Goal: Task Accomplishment & Management: Manage account settings

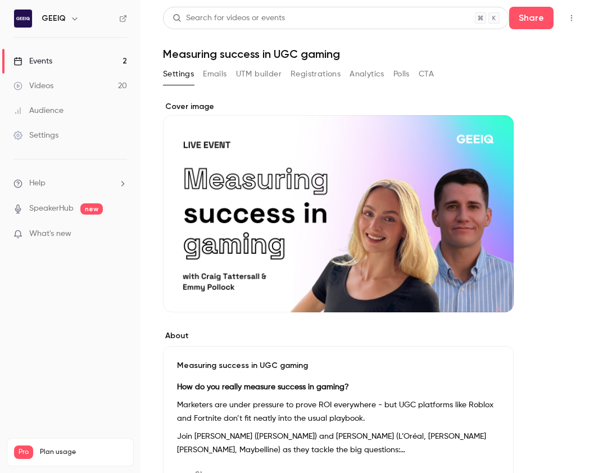
click at [103, 61] on link "Events 2" at bounding box center [70, 61] width 140 height 25
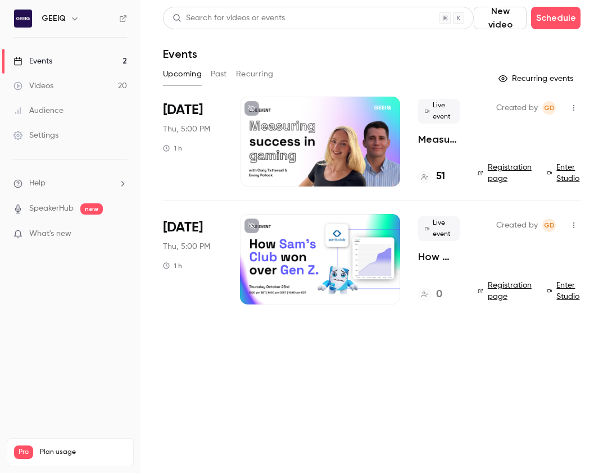
click at [438, 139] on p "Measuring success in UGC gaming" at bounding box center [439, 139] width 42 height 13
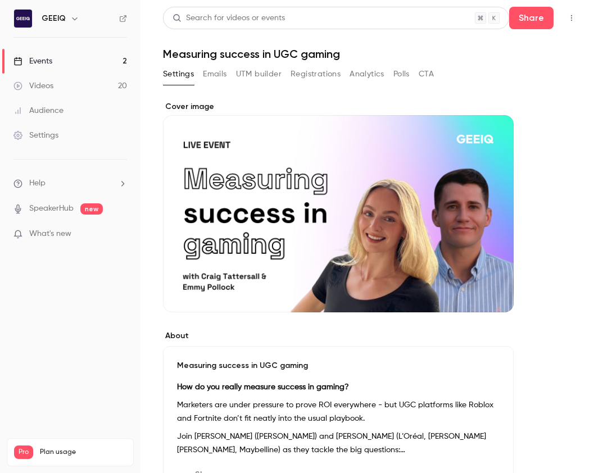
click at [294, 72] on button "Registrations" at bounding box center [315, 74] width 50 height 18
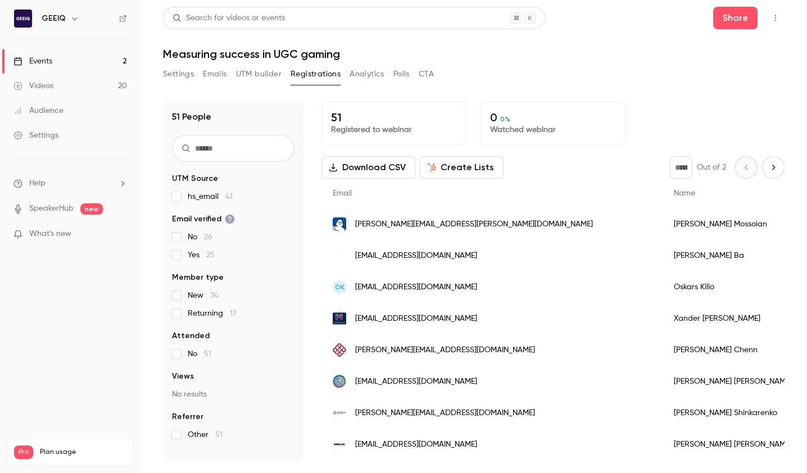
click at [602, 127] on div "51 Registered to webinar 0 0 % Watched webinar" at bounding box center [552, 123] width 463 height 44
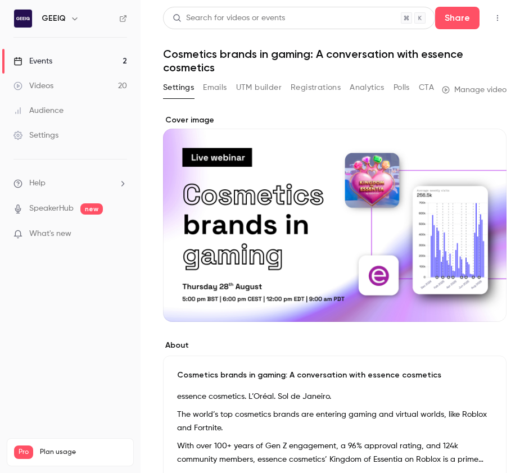
click at [95, 61] on link "Events 2" at bounding box center [70, 61] width 140 height 25
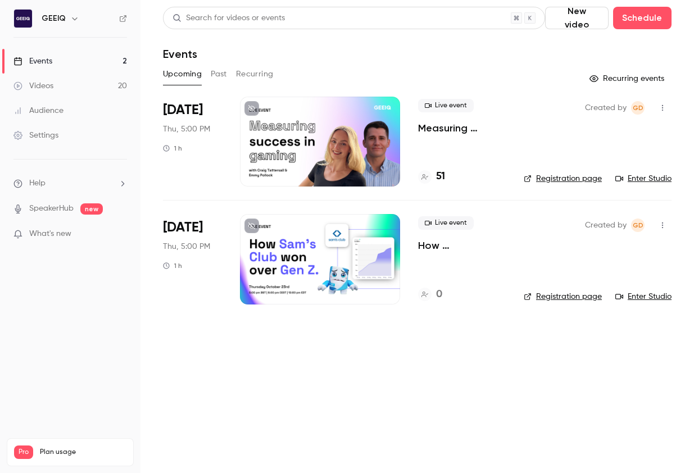
click at [467, 126] on p "Measuring success in UGC gaming" at bounding box center [462, 127] width 88 height 13
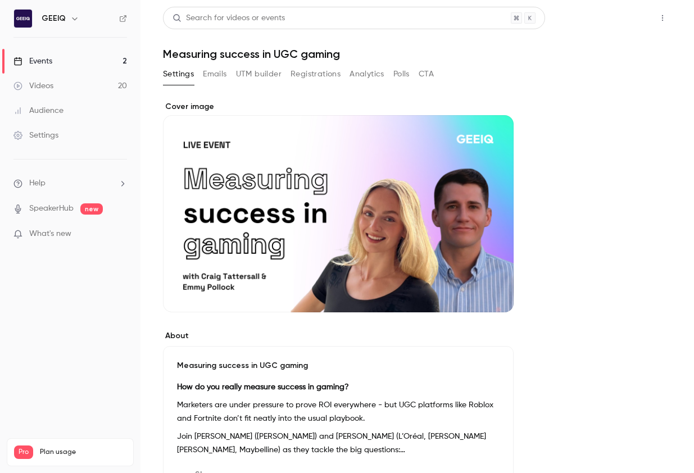
click at [528, 23] on button "Share" at bounding box center [622, 18] width 44 height 22
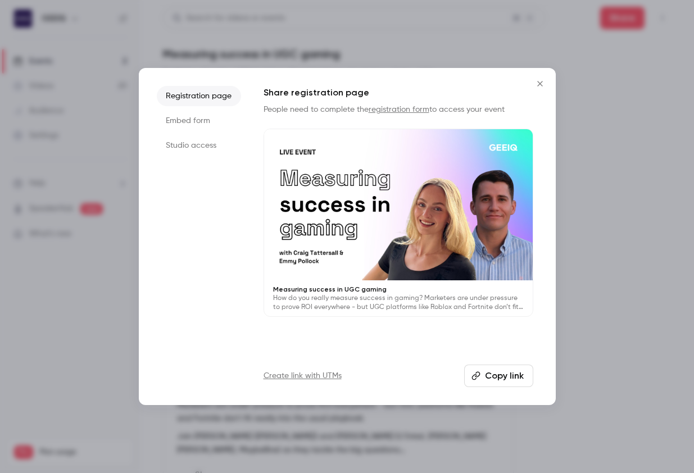
click at [485, 375] on button "Copy link" at bounding box center [498, 376] width 69 height 22
click at [528, 347] on div at bounding box center [347, 236] width 694 height 473
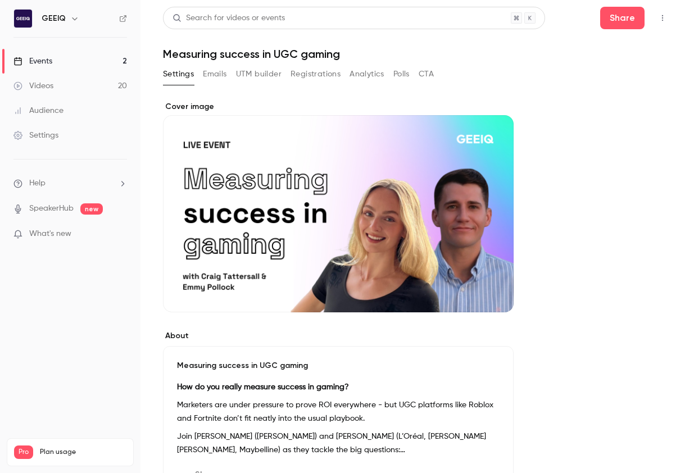
click at [528, 84] on div "Settings Emails UTM builder Registrations Analytics Polls CTA" at bounding box center [417, 76] width 508 height 22
click at [302, 66] on button "Registrations" at bounding box center [315, 74] width 50 height 18
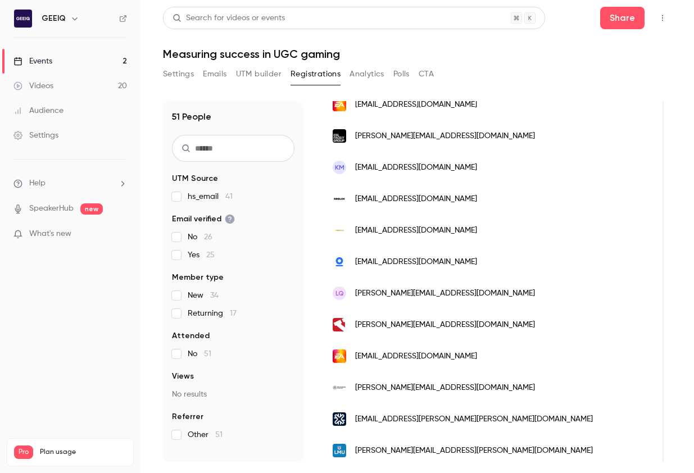
scroll to position [942, 0]
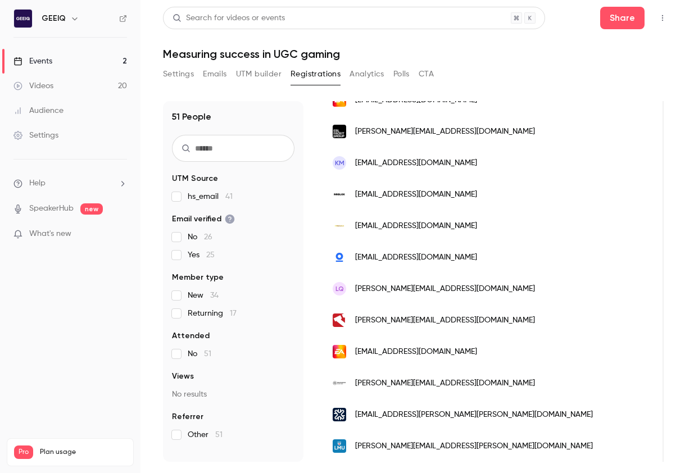
click at [176, 66] on button "Settings" at bounding box center [178, 74] width 31 height 18
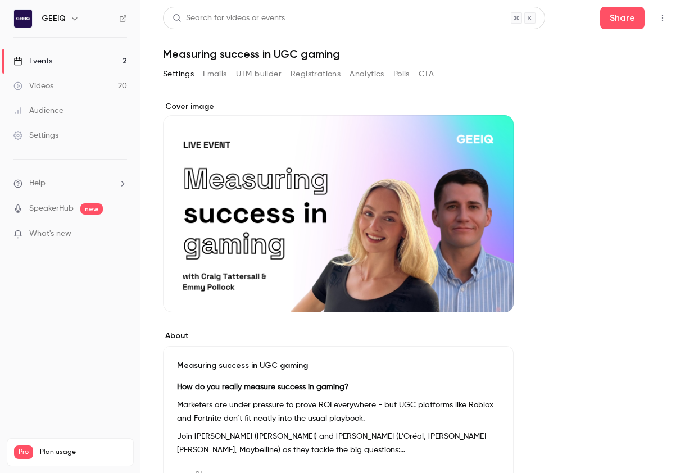
click at [509, 81] on div "Settings Emails UTM builder Registrations Analytics Polls CTA" at bounding box center [417, 76] width 508 height 22
